Goal: Task Accomplishment & Management: Use online tool/utility

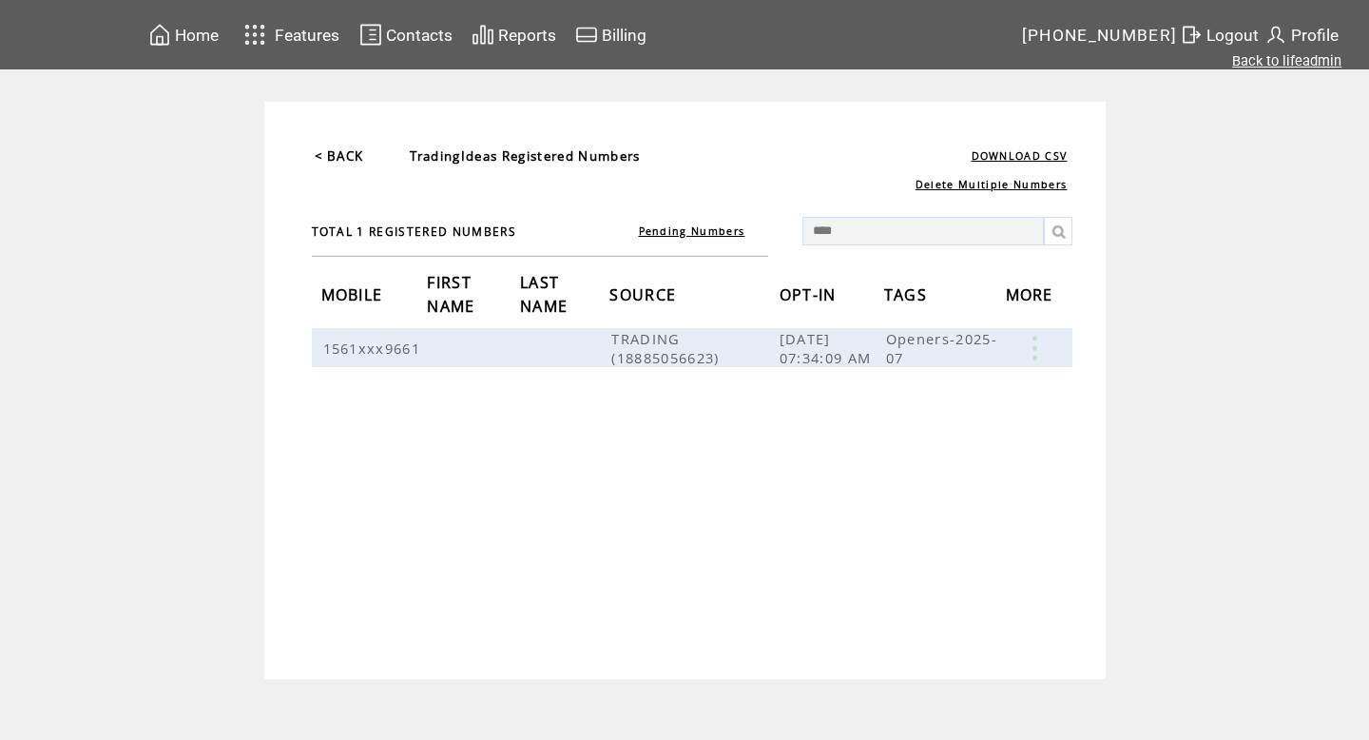
click at [1260, 53] on link "Back to lifeadmin" at bounding box center [1286, 60] width 109 height 17
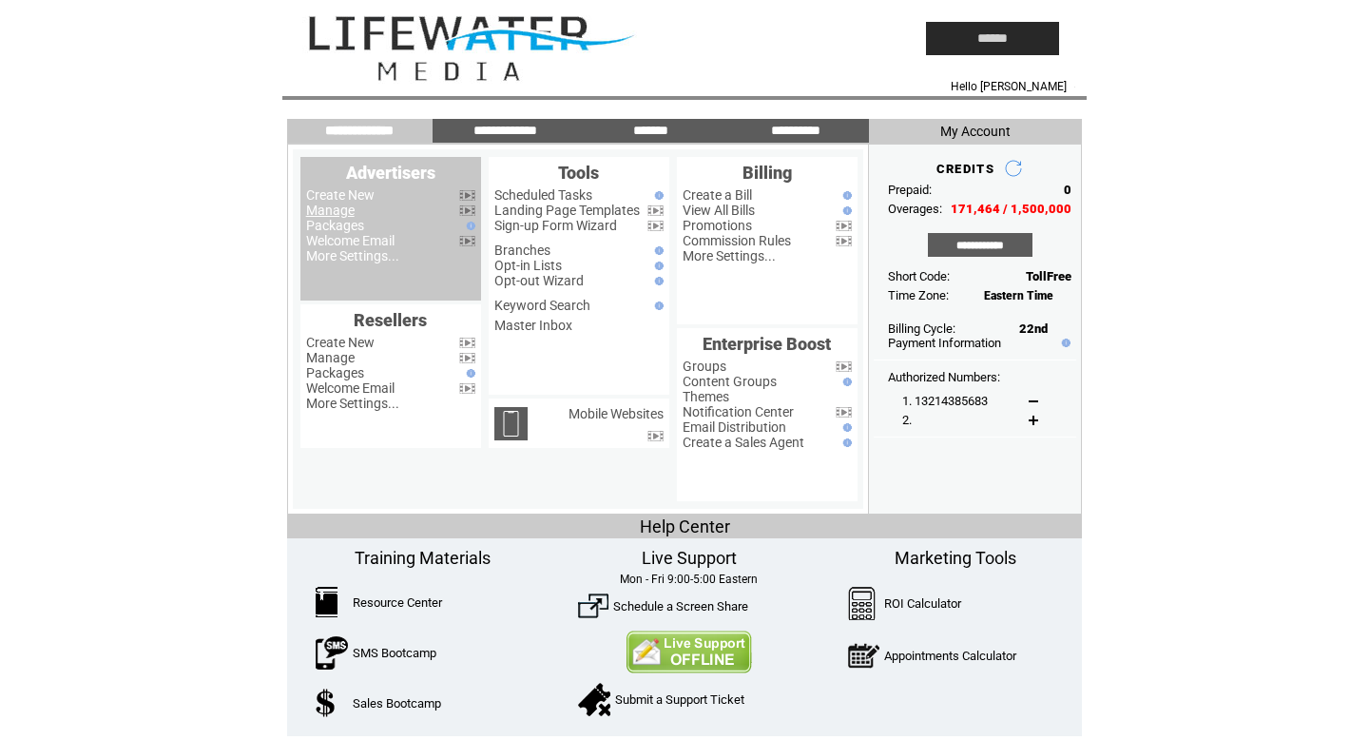
click at [320, 217] on link "Manage" at bounding box center [330, 209] width 48 height 15
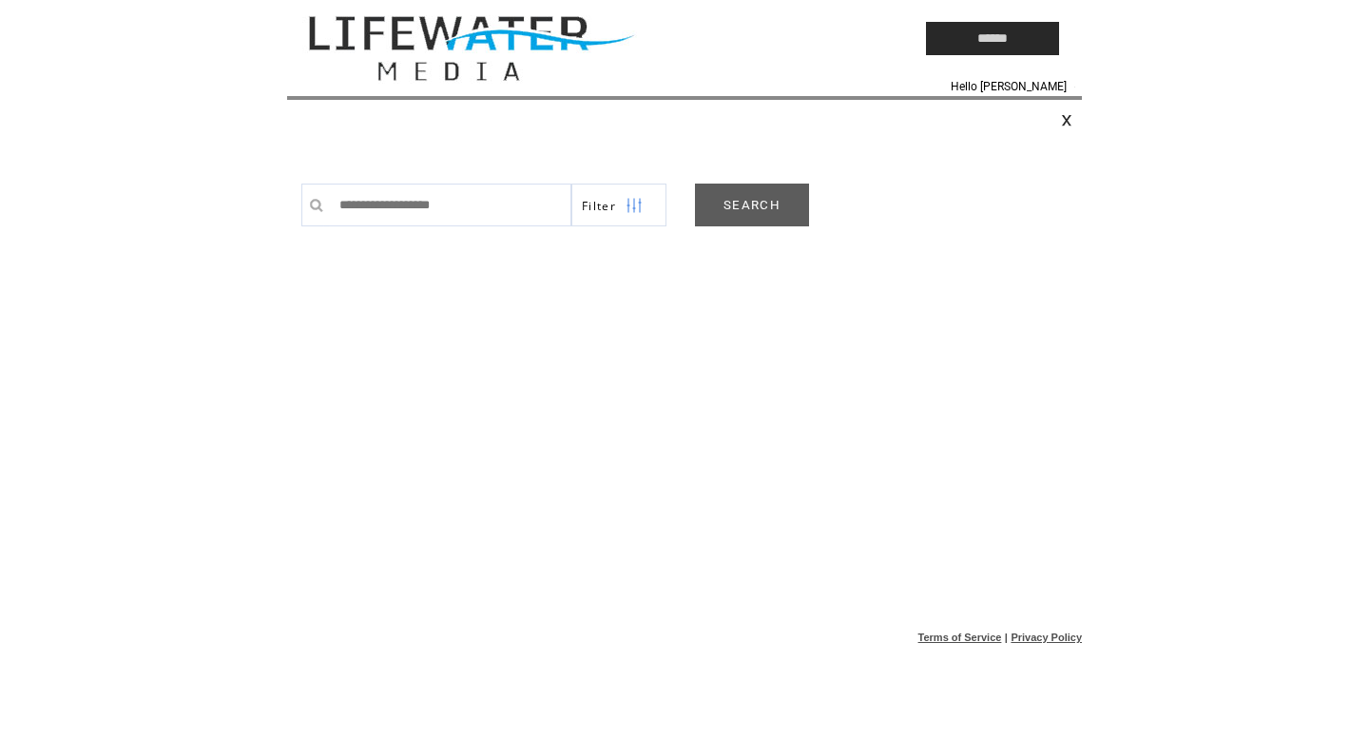
click at [748, 218] on link "SEARCH" at bounding box center [752, 204] width 114 height 43
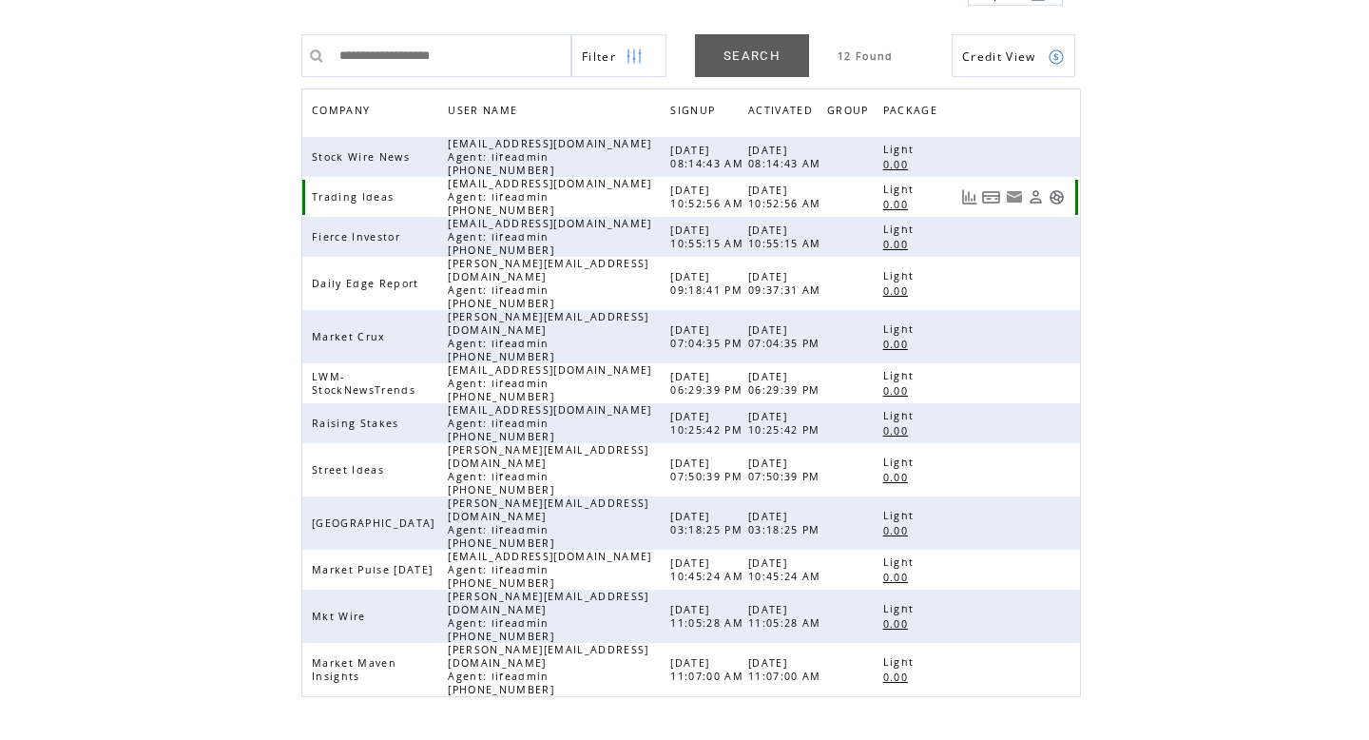
click at [1056, 205] on link at bounding box center [1056, 197] width 16 height 16
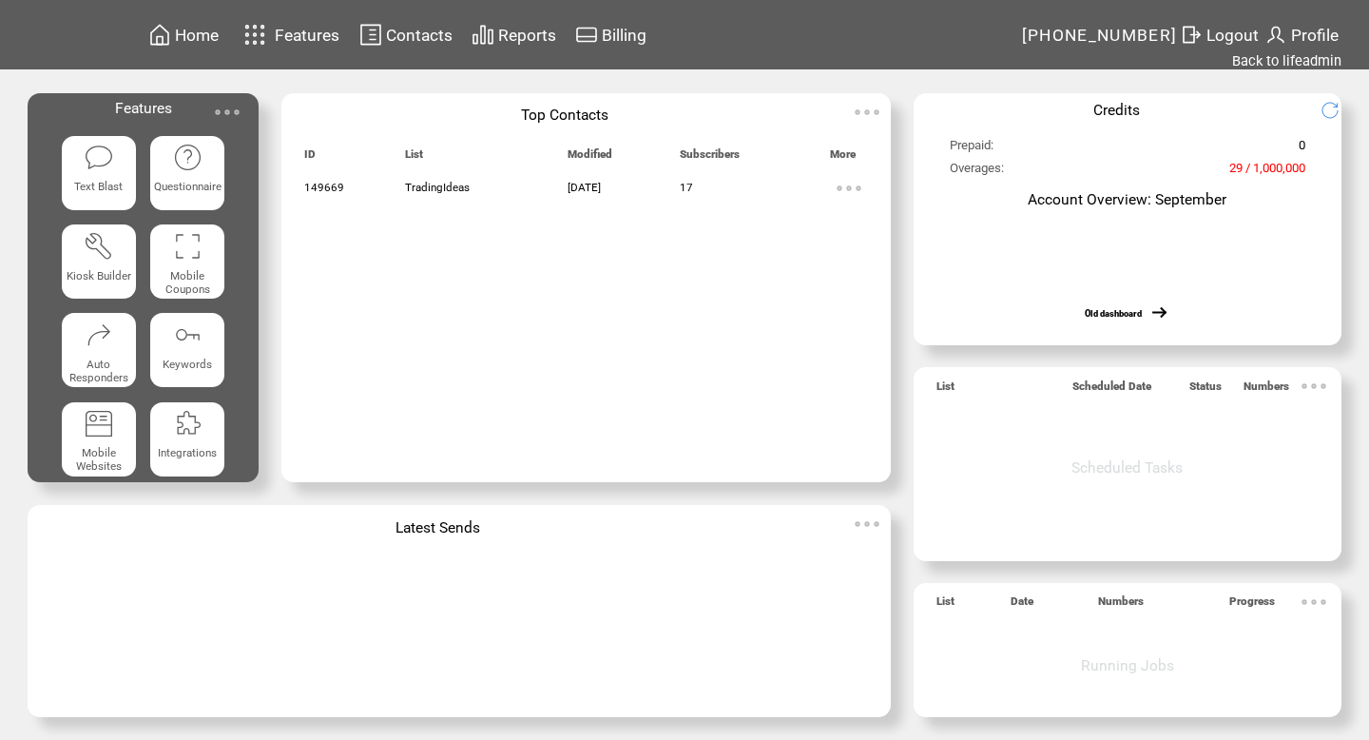
click at [413, 26] on span "Contacts" at bounding box center [419, 35] width 67 height 19
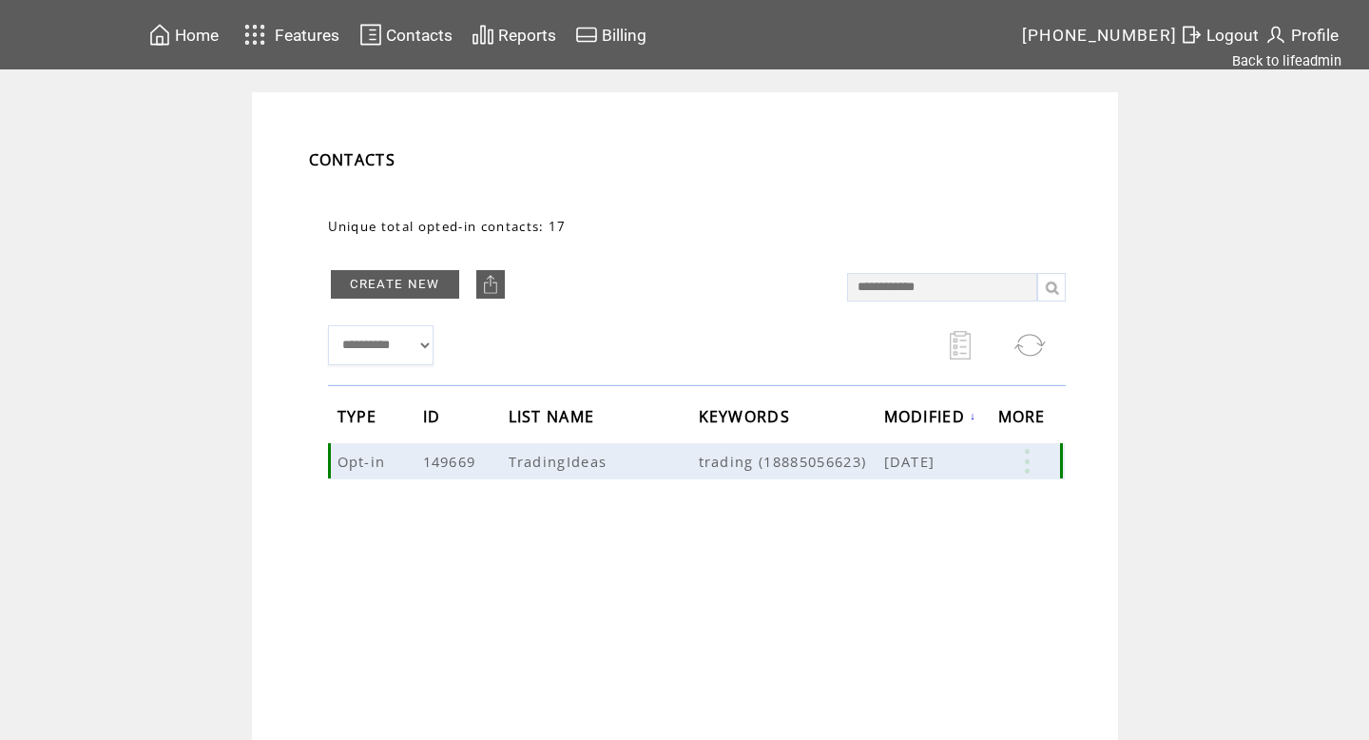
click at [1027, 470] on link at bounding box center [1026, 461] width 57 height 25
click at [290, 38] on span "Features" at bounding box center [307, 35] width 65 height 19
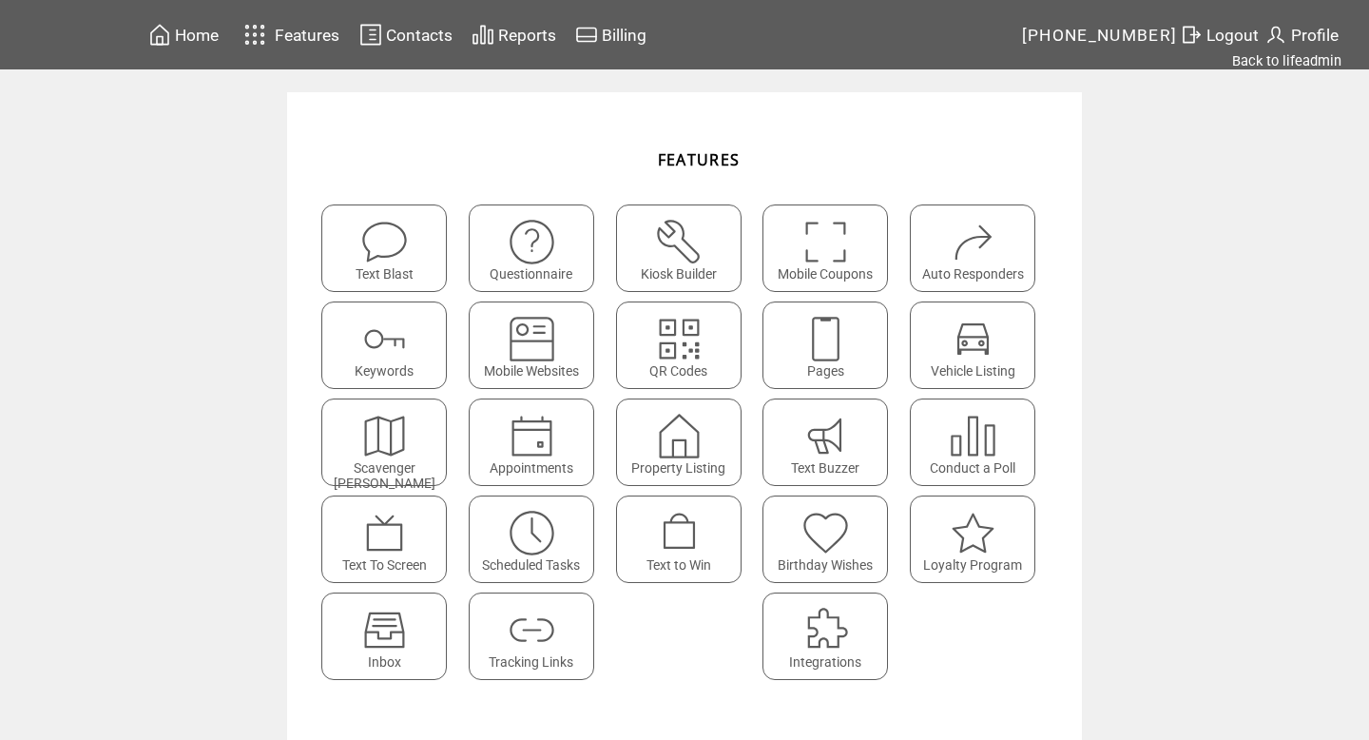
click at [509, 682] on td "Tracking Links" at bounding box center [537, 635] width 145 height 95
click at [518, 630] on img at bounding box center [532, 630] width 50 height 50
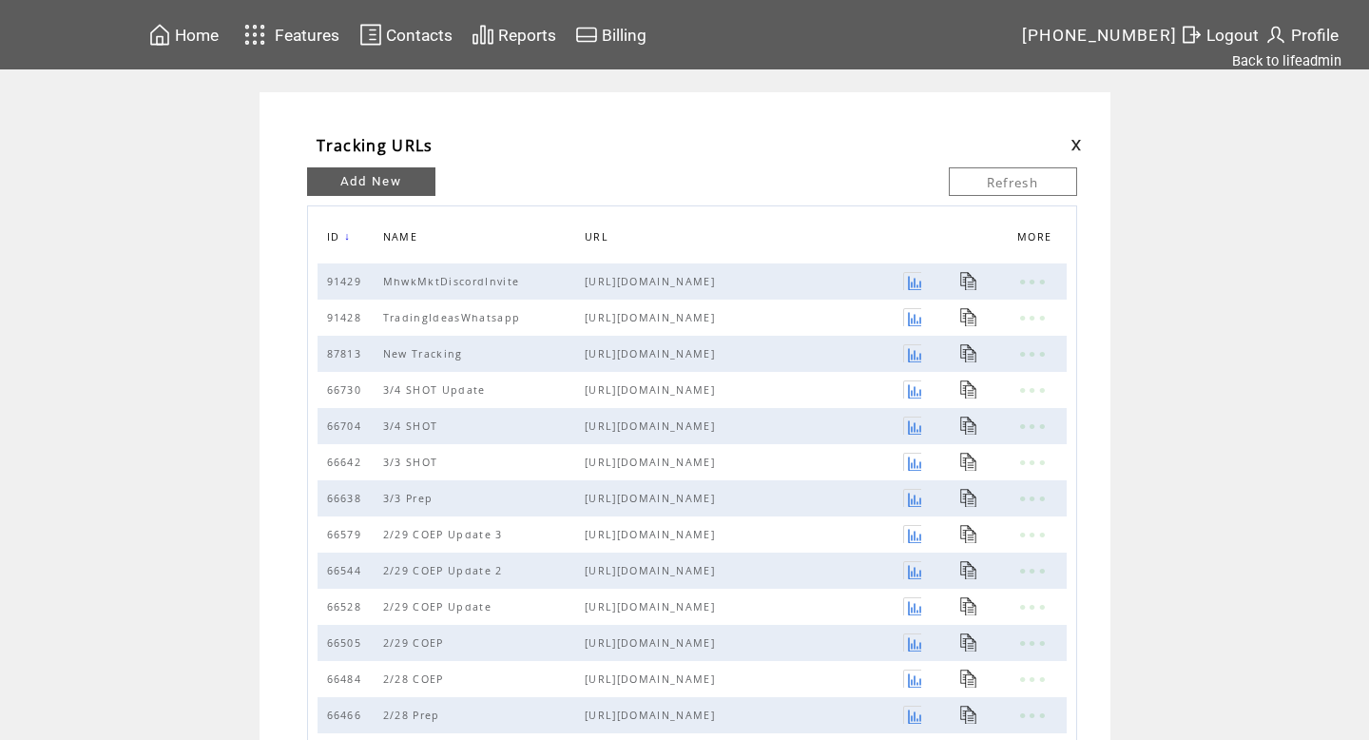
click at [214, 41] on span "Home" at bounding box center [197, 35] width 44 height 19
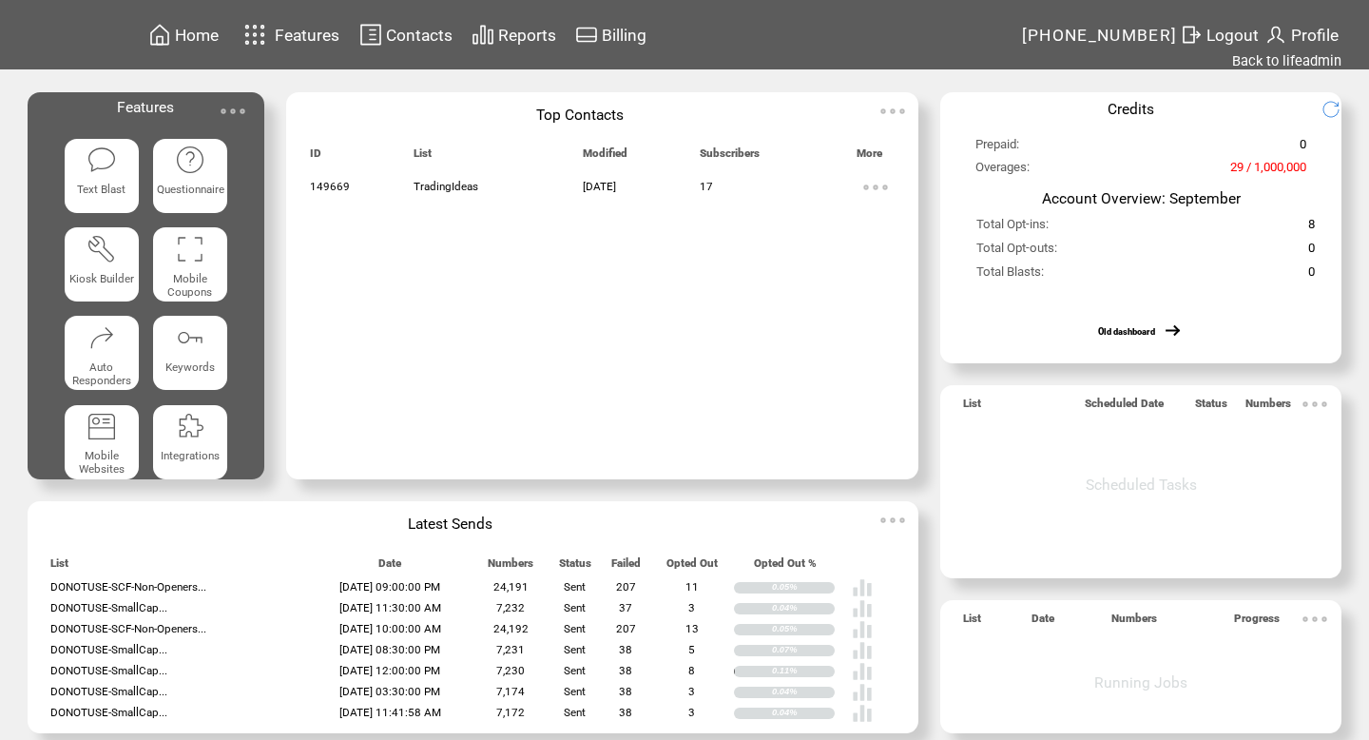
click at [426, 35] on span "Contacts" at bounding box center [419, 35] width 67 height 19
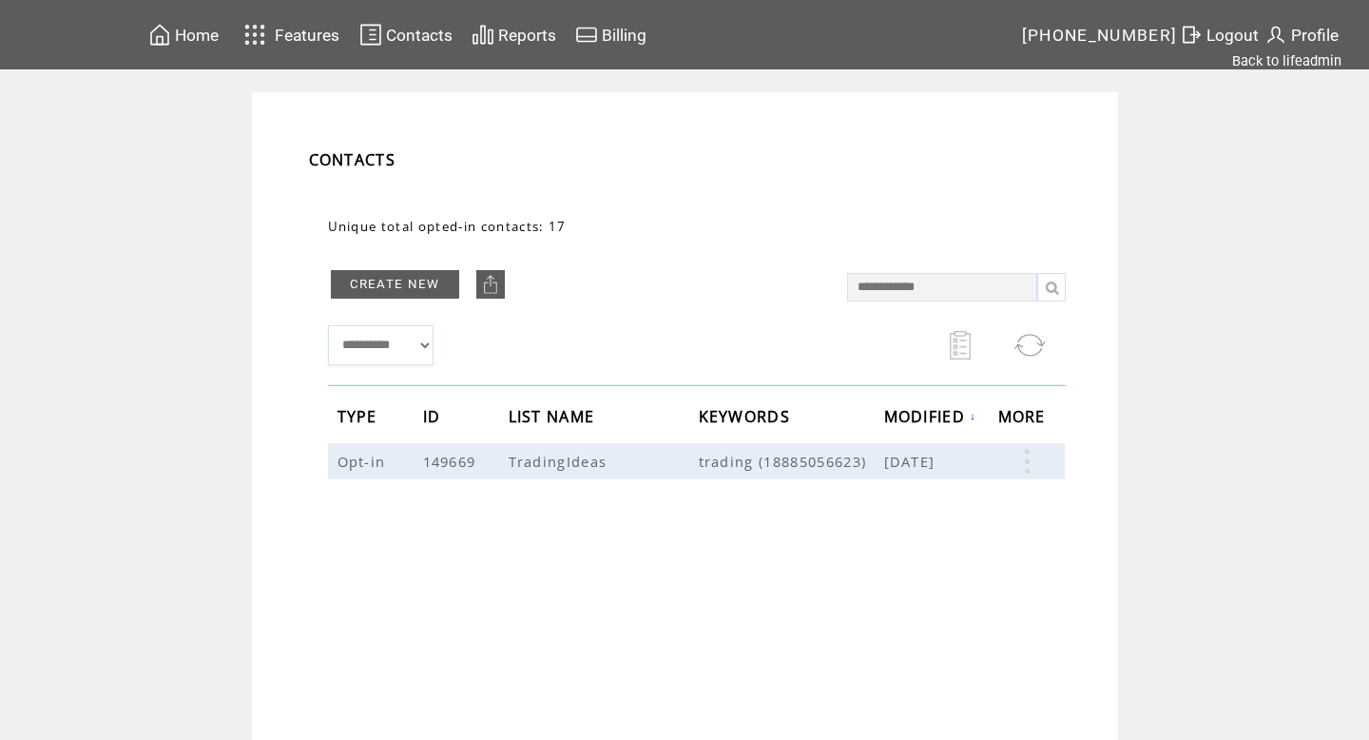
click at [288, 26] on span "Features" at bounding box center [307, 35] width 65 height 19
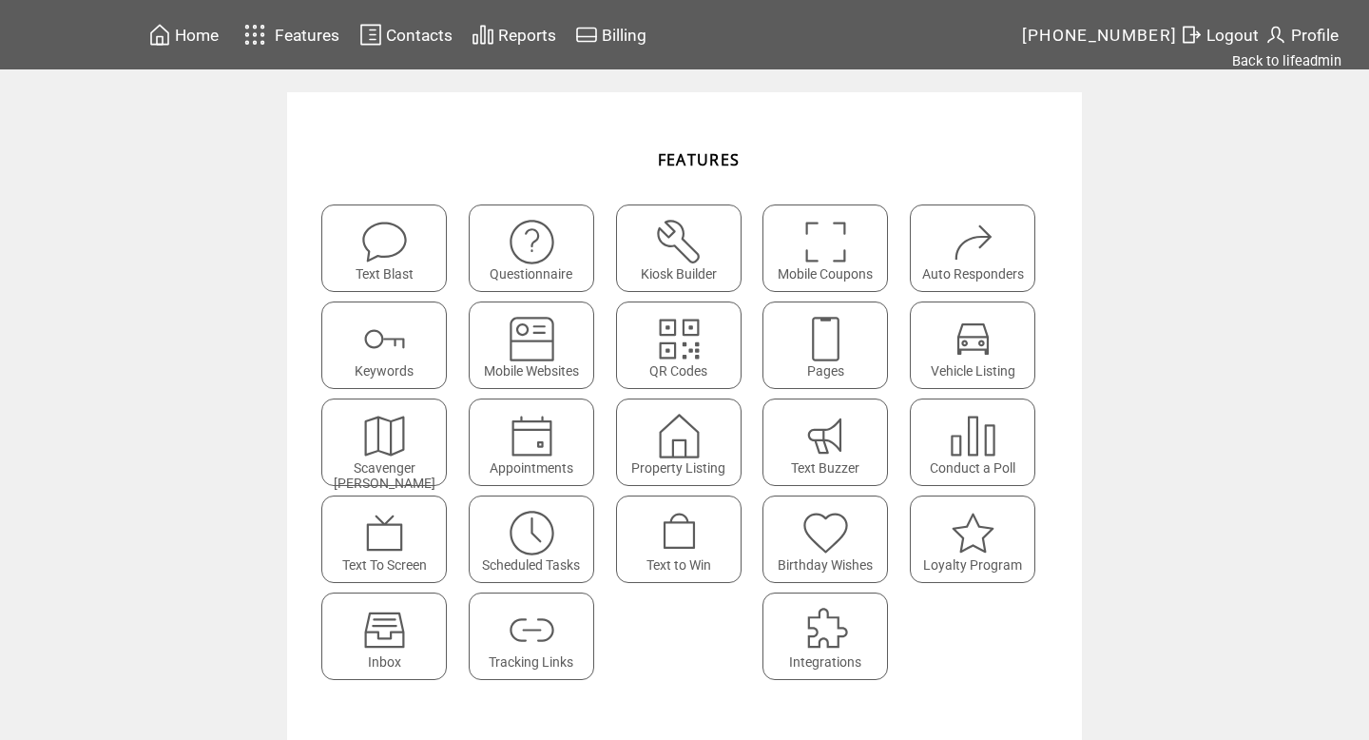
click at [1297, 30] on span "Profile" at bounding box center [1315, 35] width 48 height 19
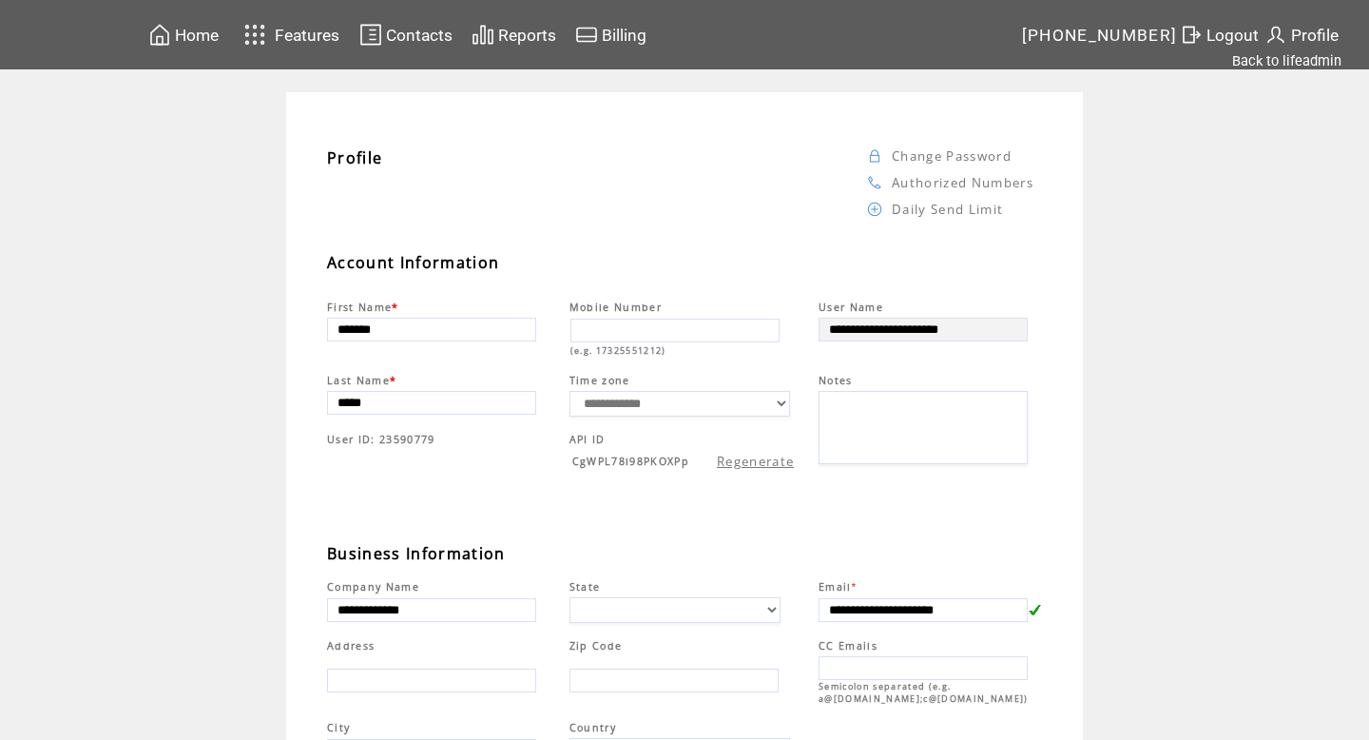
click at [376, 32] on img at bounding box center [370, 35] width 23 height 24
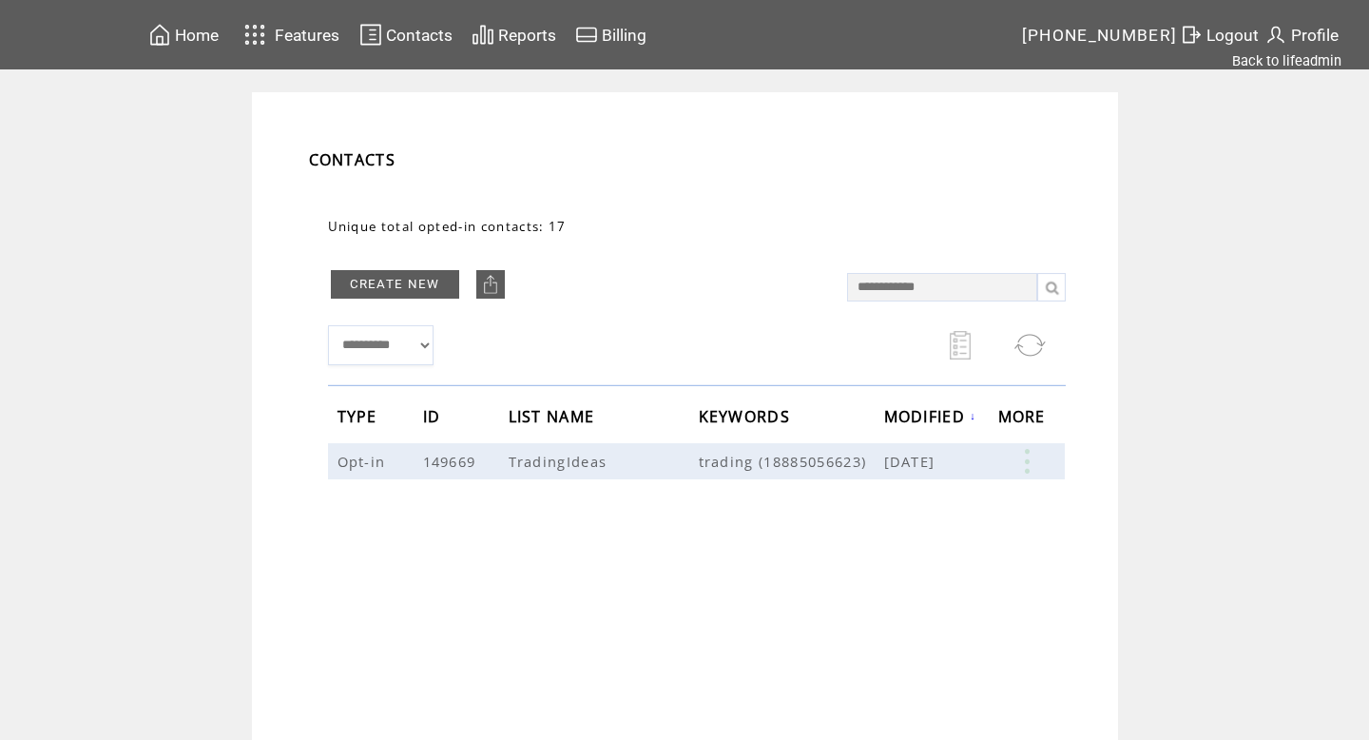
click at [273, 48] on td at bounding box center [255, 34] width 35 height 33
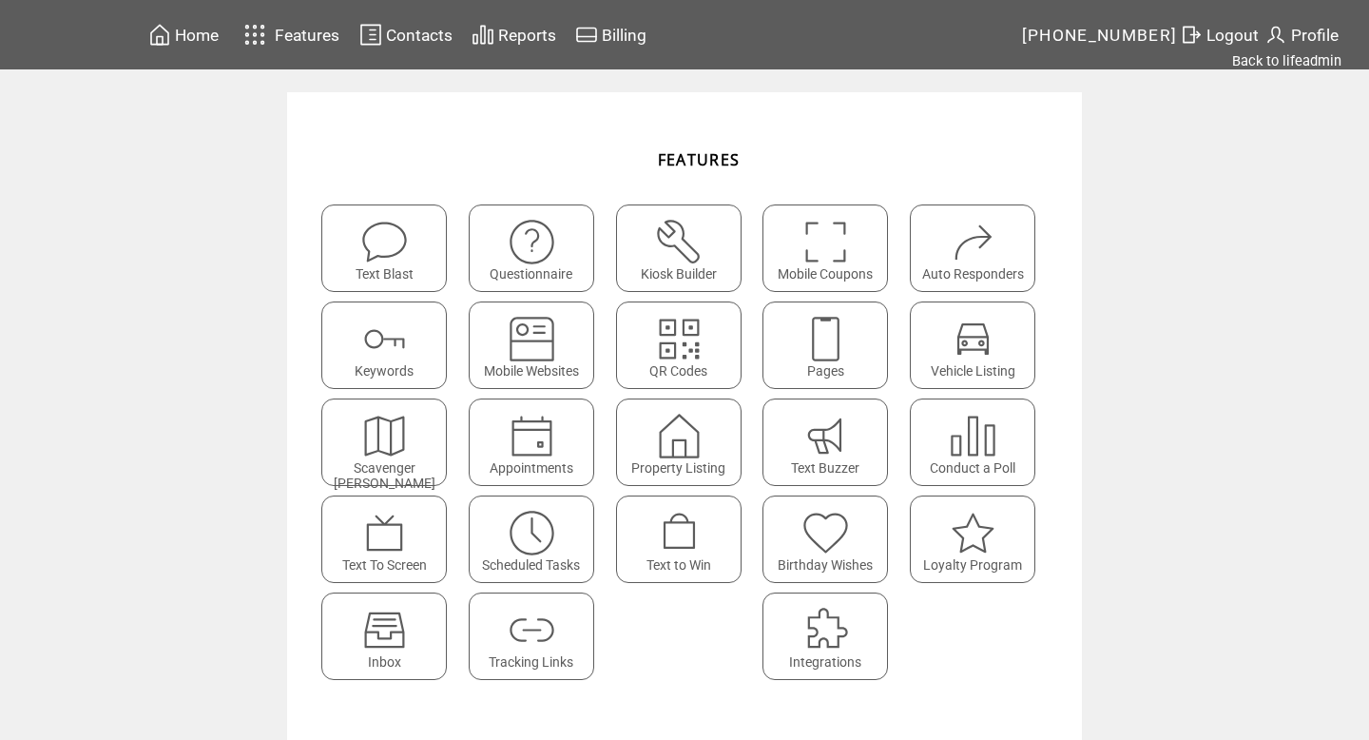
click at [545, 626] on img at bounding box center [532, 630] width 50 height 50
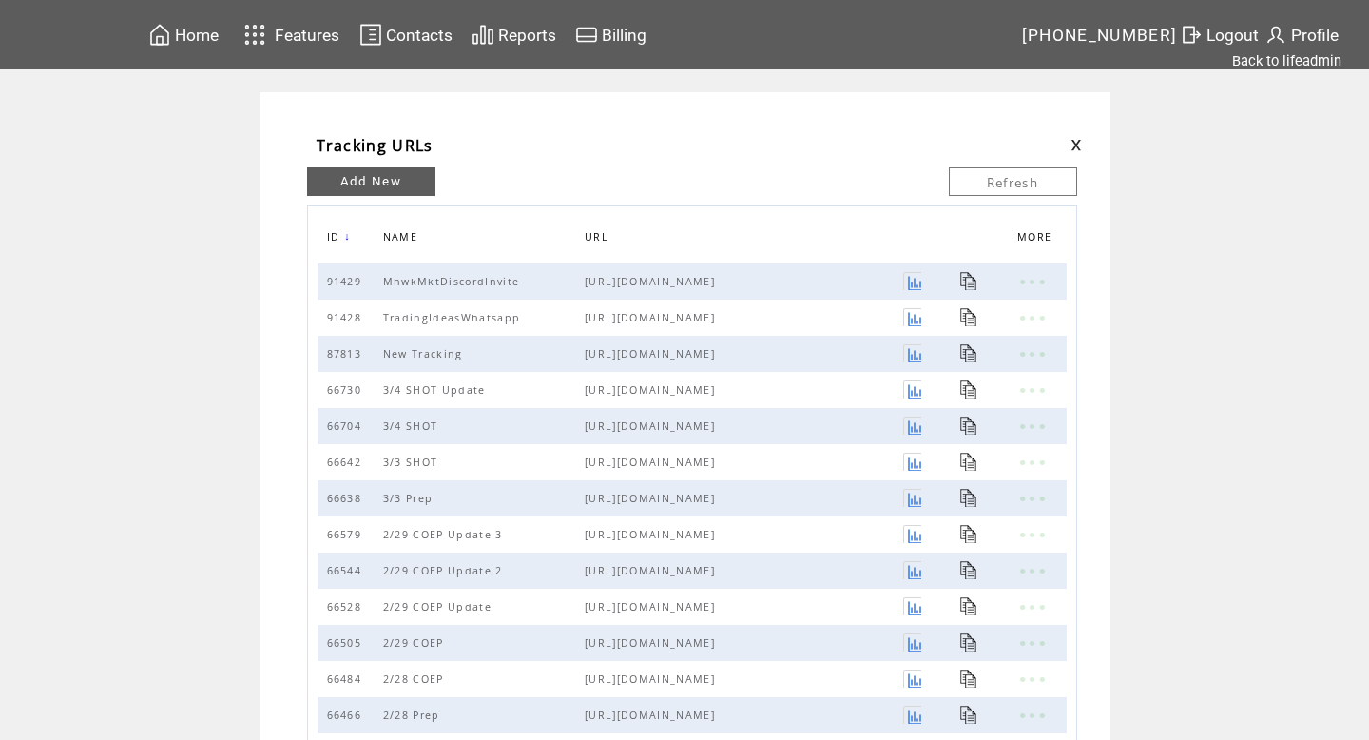
click at [408, 175] on link "Add New" at bounding box center [371, 181] width 128 height 29
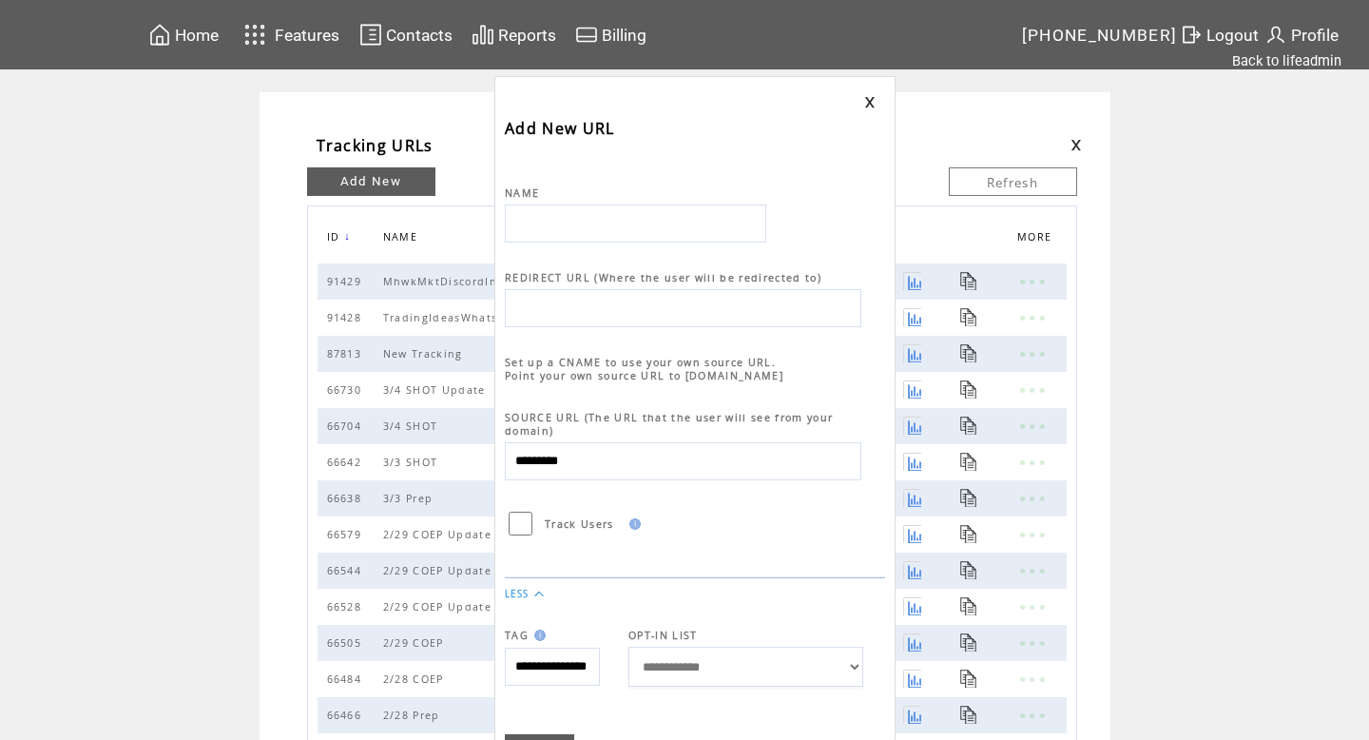
click at [608, 448] on input "*********" at bounding box center [683, 461] width 356 height 38
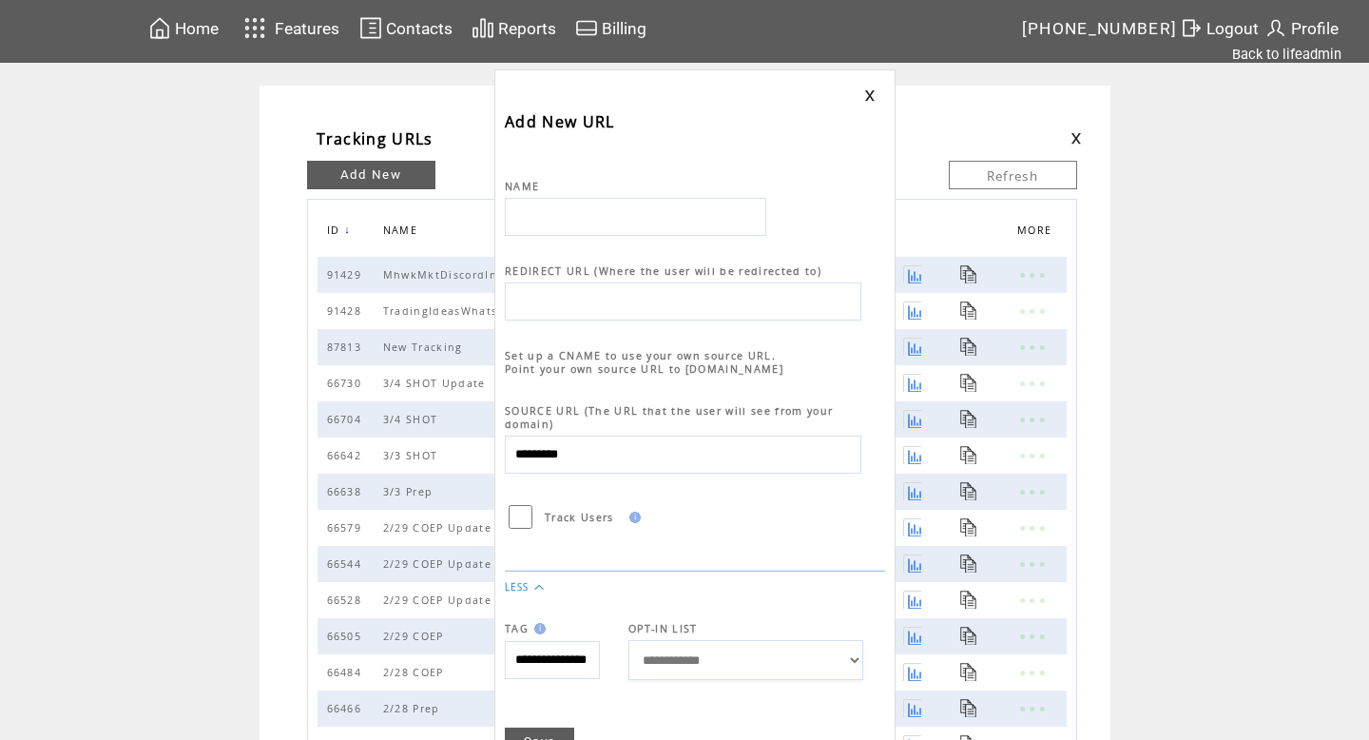
scroll to position [5, 0]
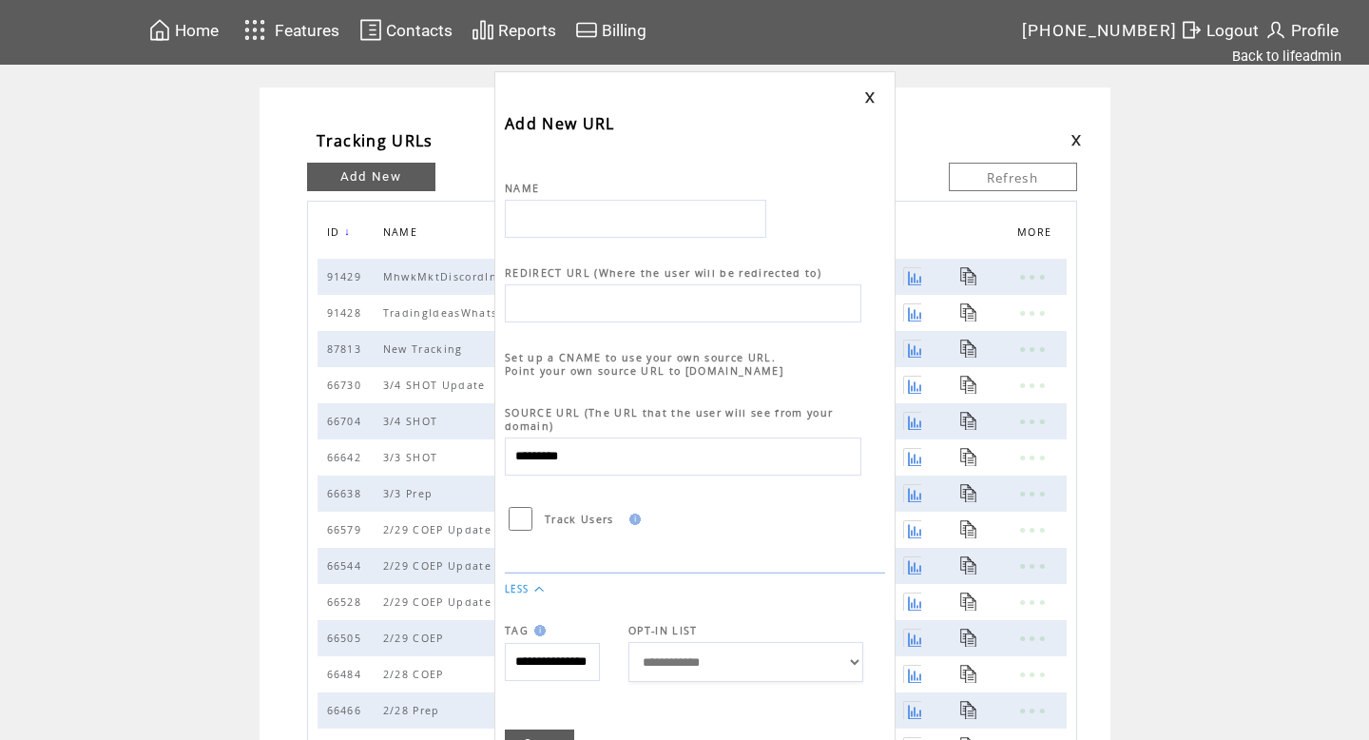
click at [874, 93] on link at bounding box center [869, 97] width 11 height 12
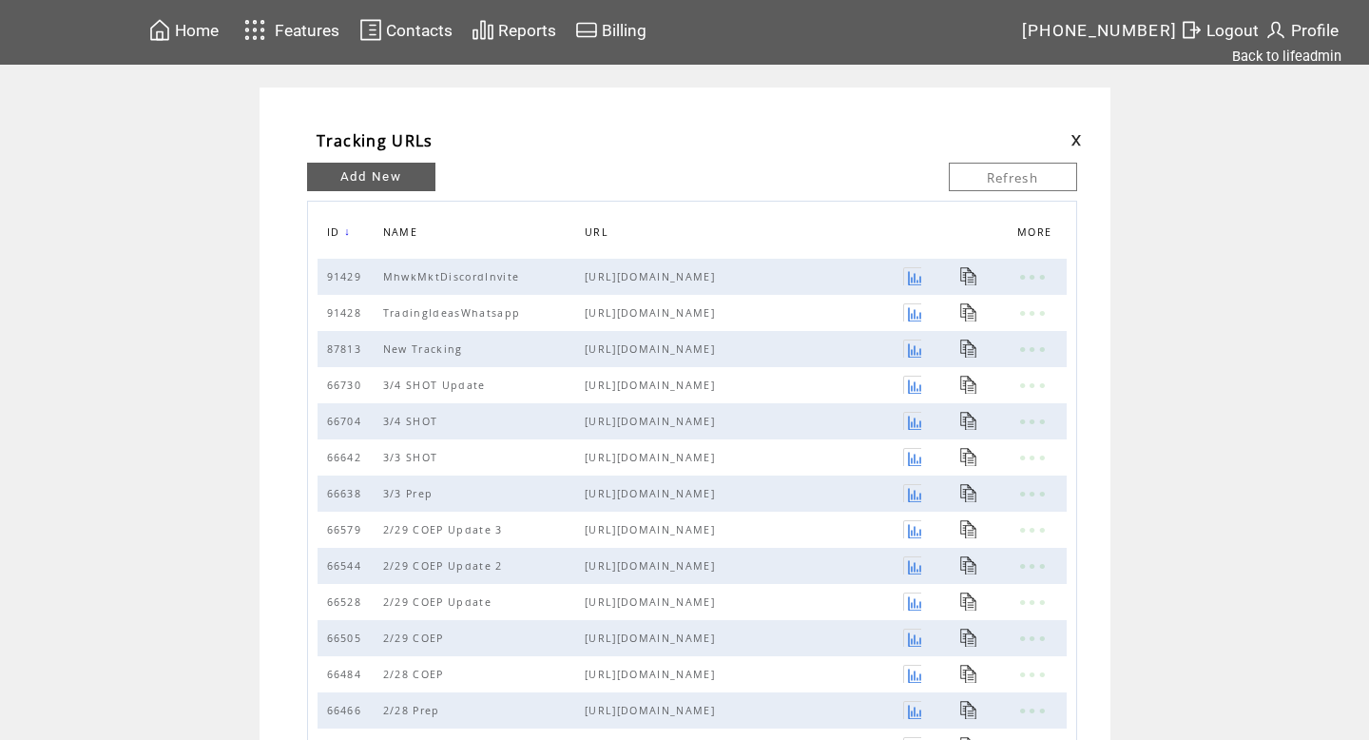
click at [996, 193] on td "Refresh" at bounding box center [984, 182] width 184 height 38
click at [996, 183] on link "Refresh" at bounding box center [1013, 177] width 128 height 29
